Goal: Entertainment & Leisure: Consume media (video, audio)

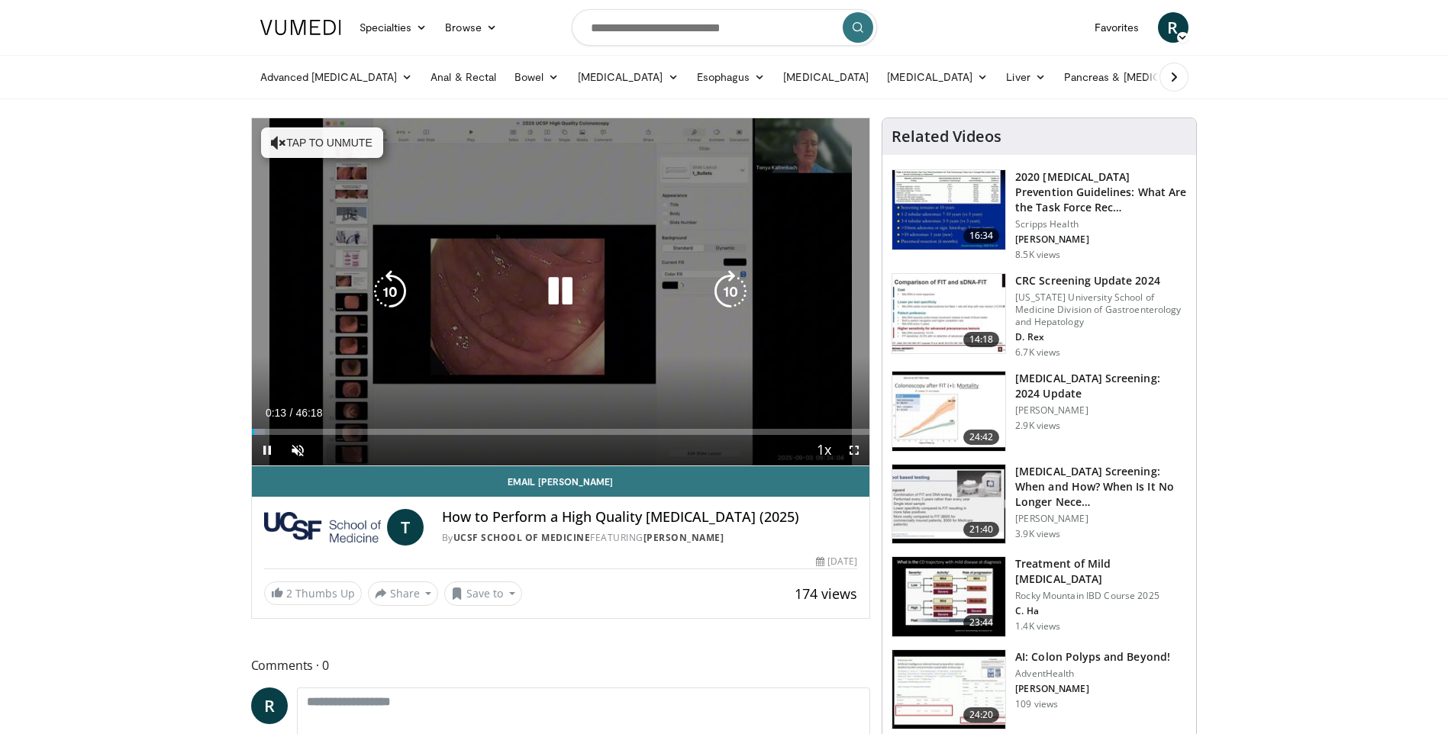
click at [576, 303] on icon "Video Player" at bounding box center [560, 291] width 43 height 43
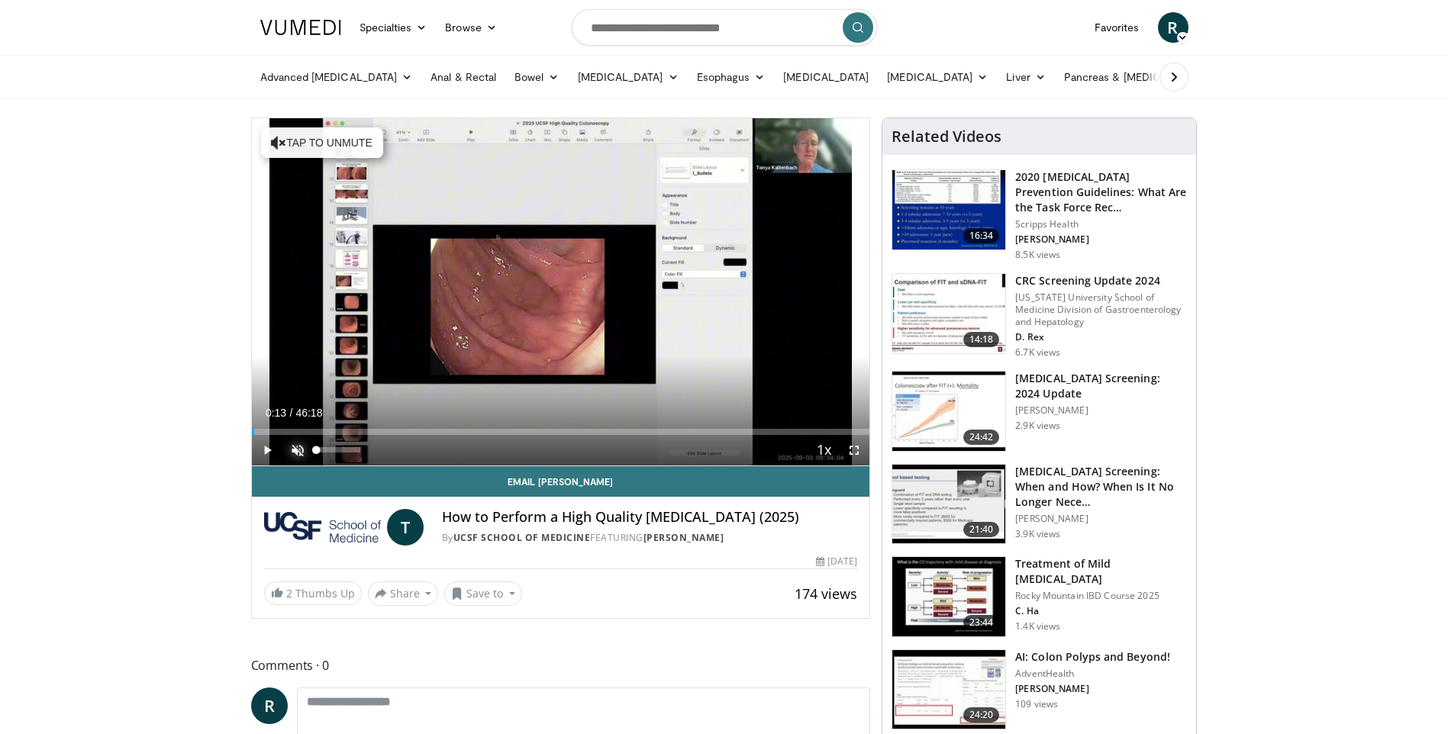
click at [296, 449] on span "Video Player" at bounding box center [297, 450] width 31 height 31
click at [267, 450] on span "Video Player" at bounding box center [267, 450] width 31 height 31
